Goal: Task Accomplishment & Management: Manage account settings

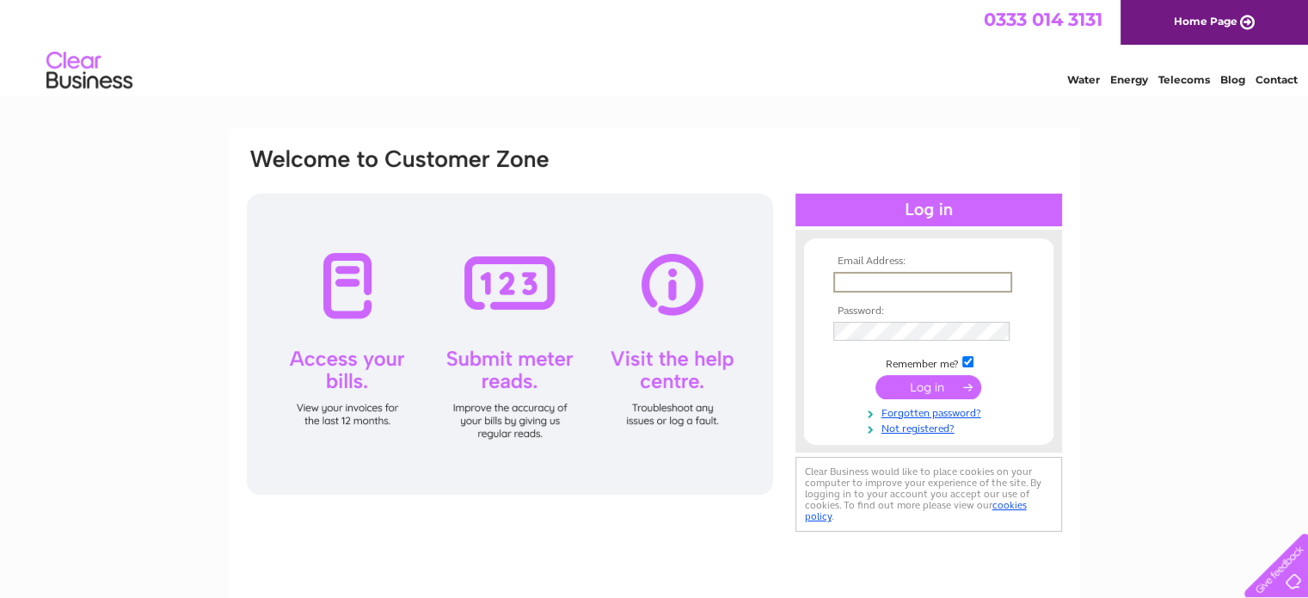
click at [891, 285] on input "text" at bounding box center [922, 282] width 179 height 21
type input "[EMAIL_ADDRESS][DOMAIN_NAME]"
click at [929, 386] on input "submit" at bounding box center [928, 385] width 106 height 24
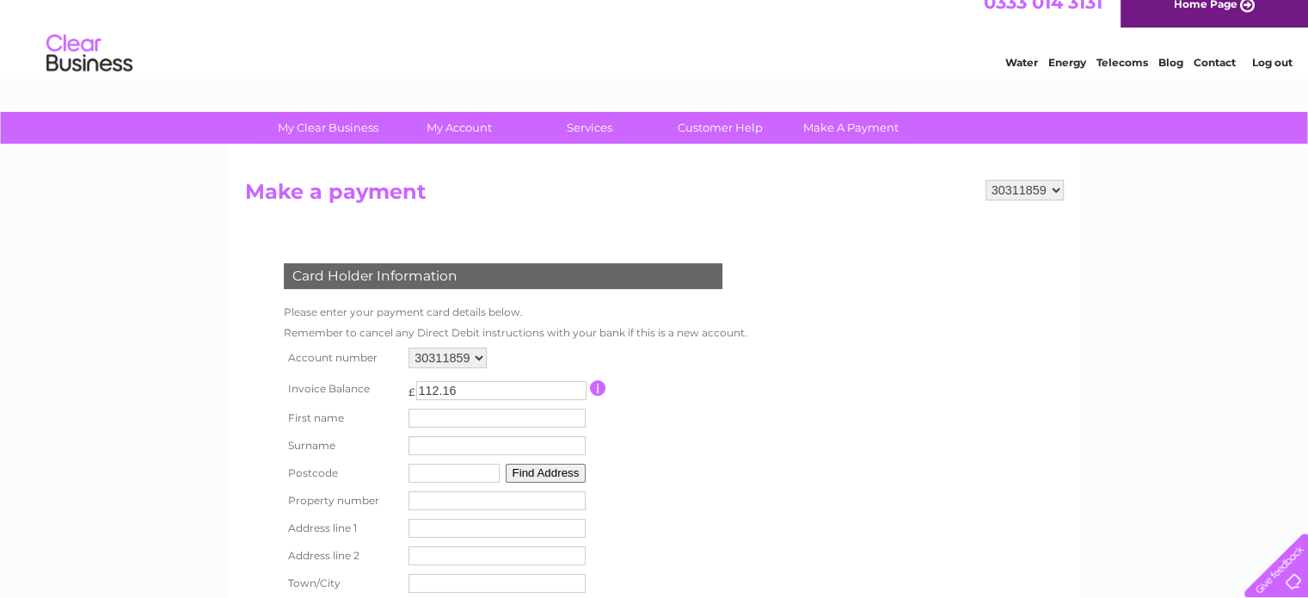
scroll to position [17, 0]
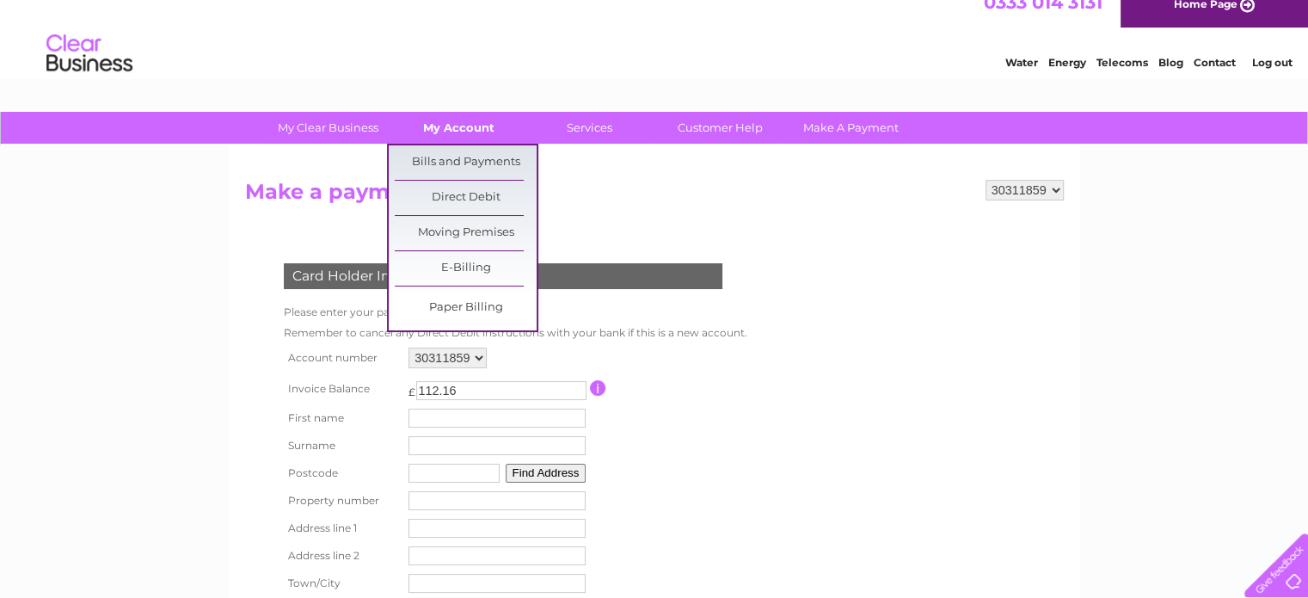
click at [450, 128] on link "My Account" at bounding box center [459, 128] width 142 height 32
click at [443, 159] on link "Bills and Payments" at bounding box center [466, 162] width 142 height 34
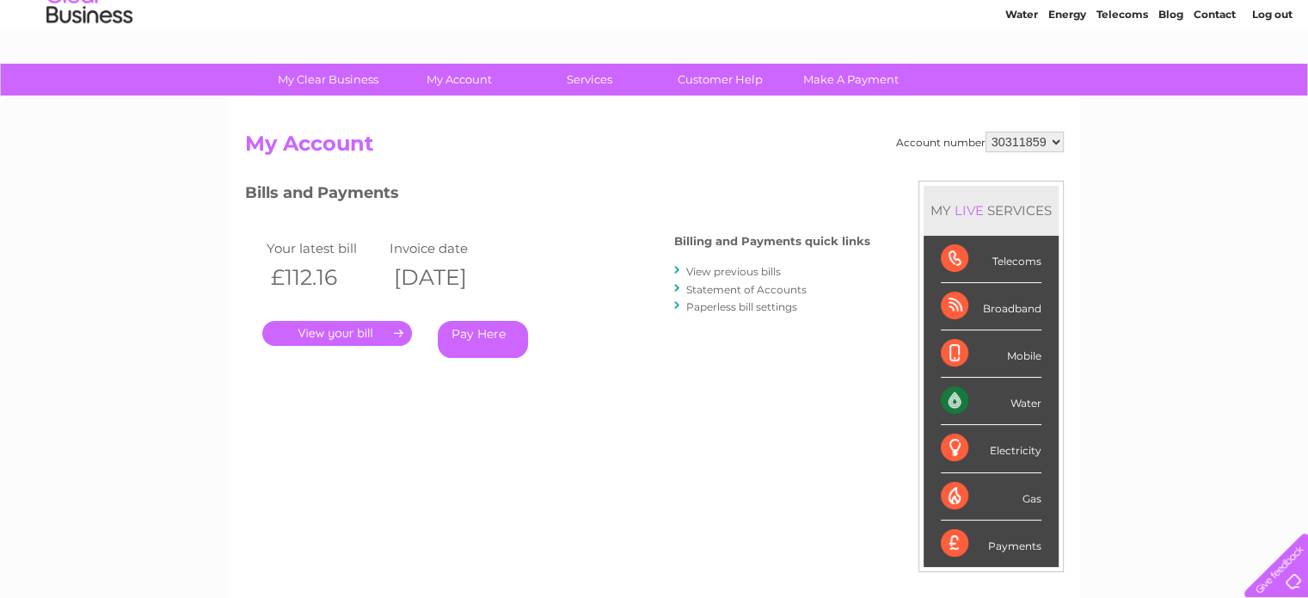
scroll to position [65, 0]
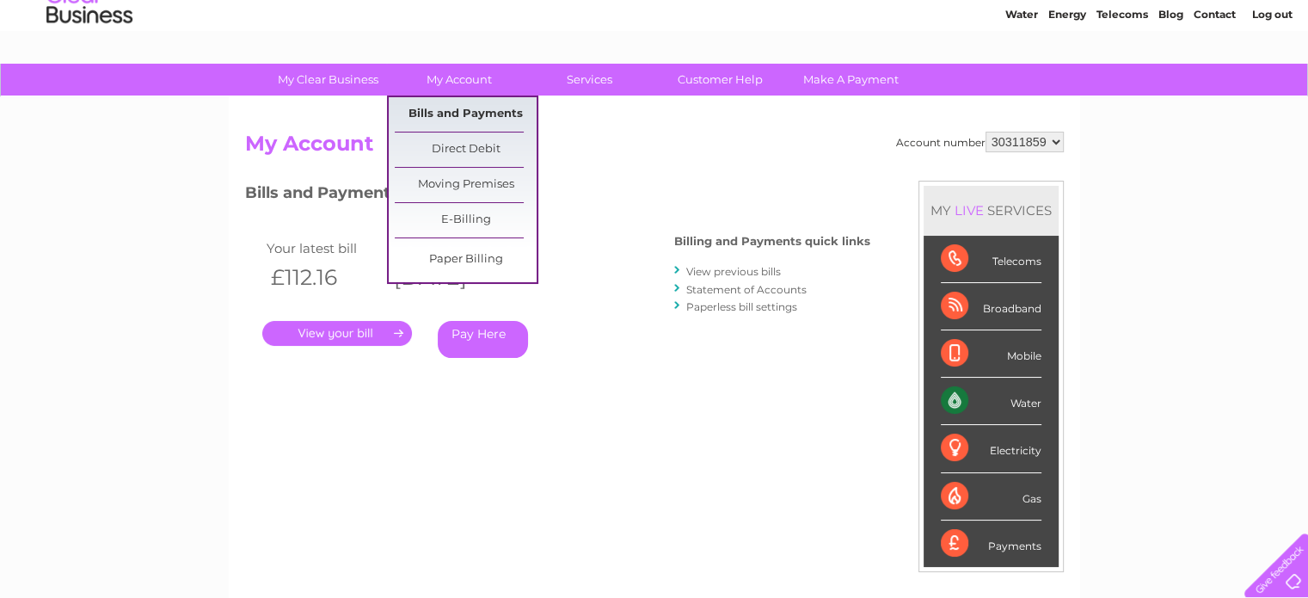
click at [453, 114] on link "Bills and Payments" at bounding box center [466, 114] width 142 height 34
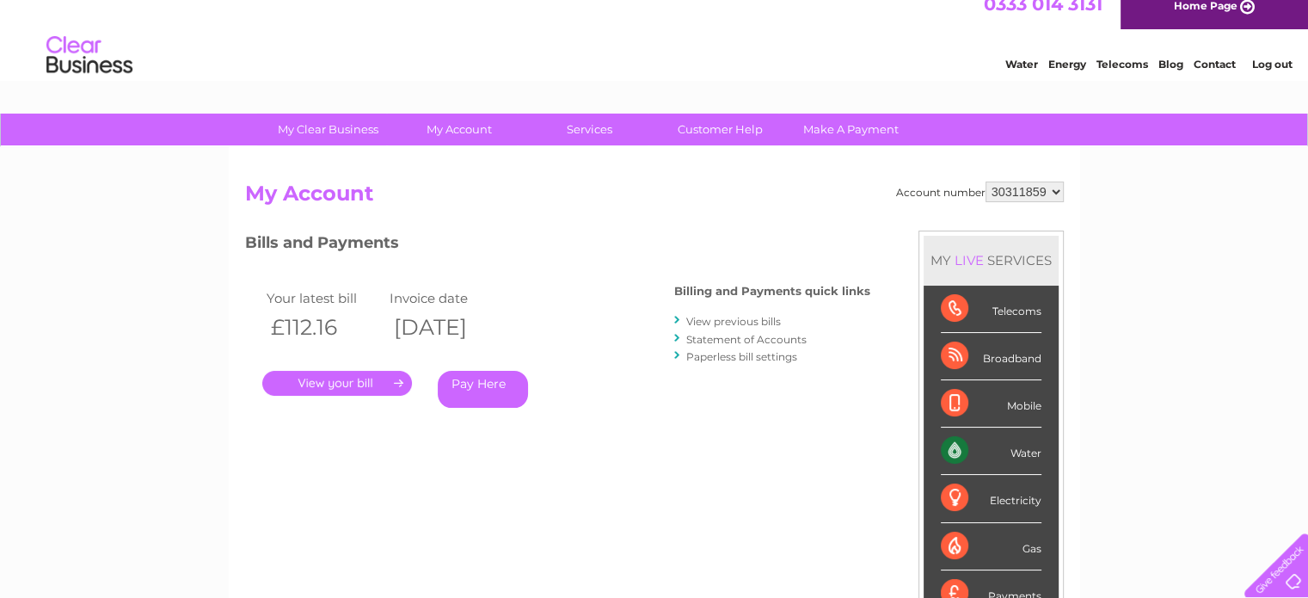
scroll to position [14, 0]
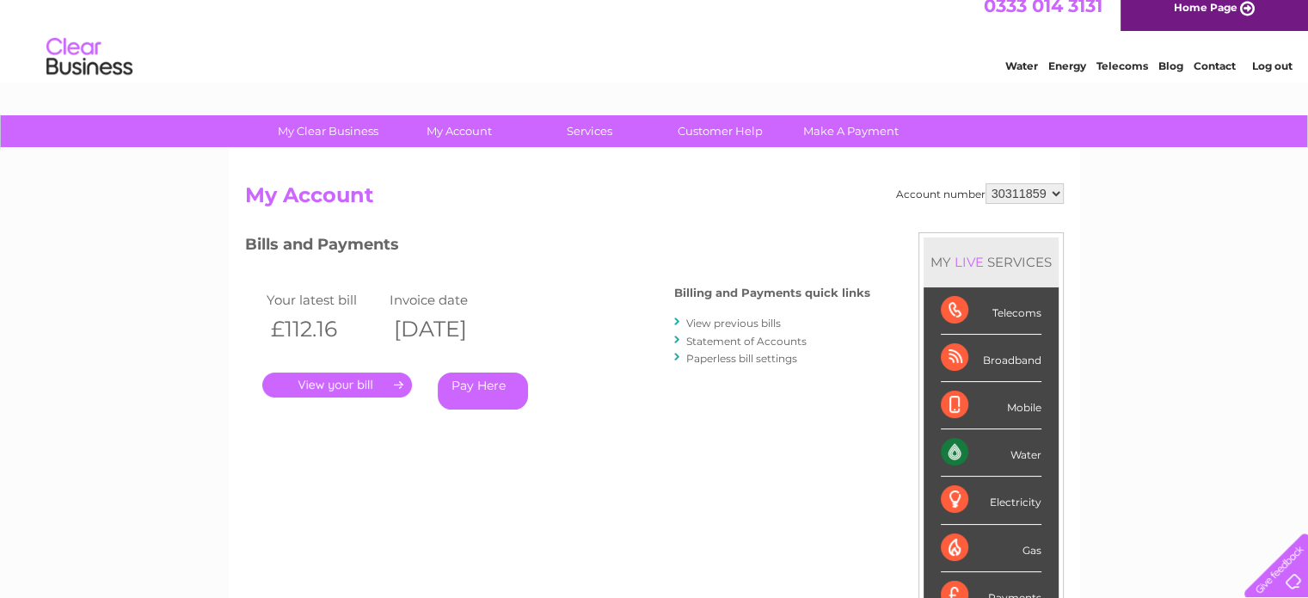
click at [729, 322] on link "View previous bills" at bounding box center [733, 322] width 95 height 13
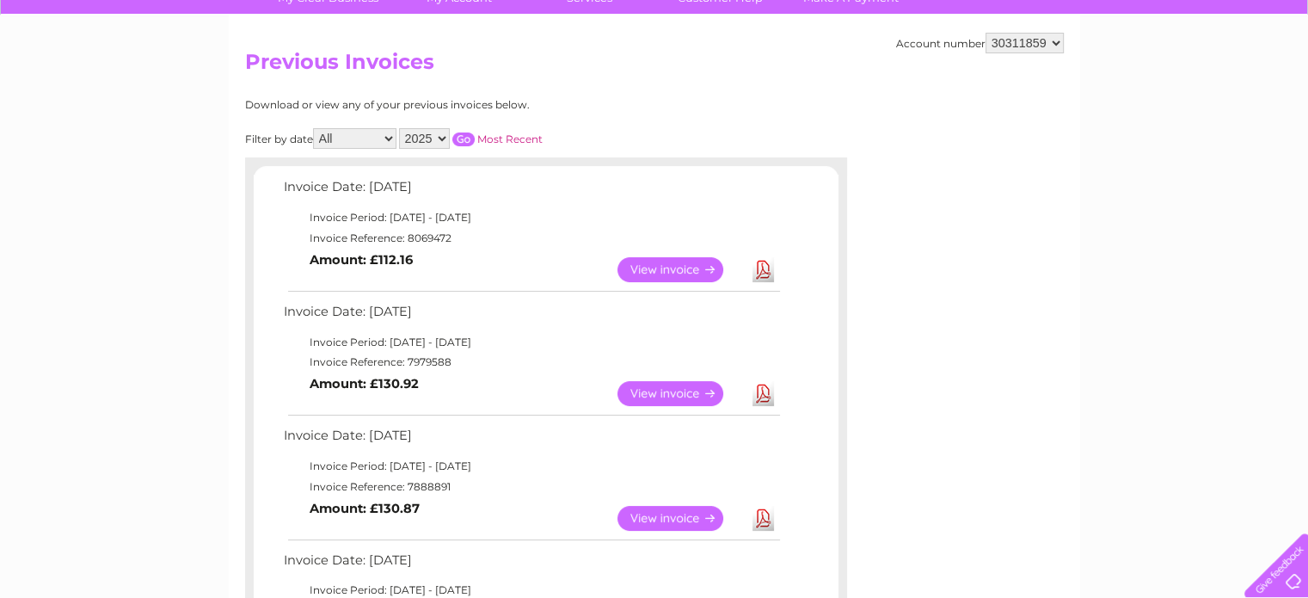
scroll to position [148, 0]
